Goal: Information Seeking & Learning: Learn about a topic

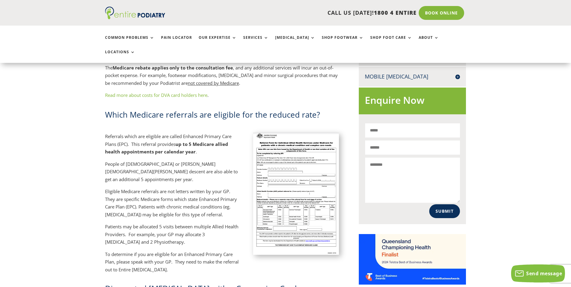
click at [297, 133] on img at bounding box center [296, 194] width 86 height 122
click at [298, 133] on img at bounding box center [296, 194] width 86 height 122
click at [295, 138] on img at bounding box center [296, 194] width 86 height 122
click at [286, 133] on img at bounding box center [296, 194] width 86 height 122
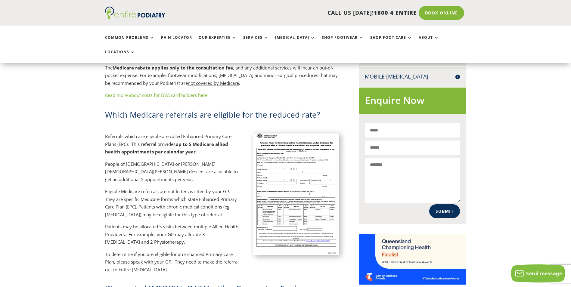
click at [286, 133] on img at bounding box center [296, 194] width 86 height 122
click at [282, 132] on img at bounding box center [296, 193] width 86 height 122
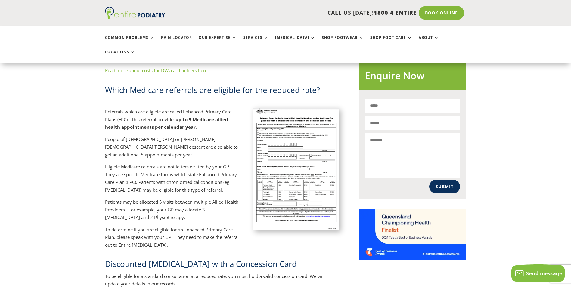
scroll to position [362, 0]
click at [307, 128] on img at bounding box center [296, 169] width 86 height 122
